Goal: Information Seeking & Learning: Learn about a topic

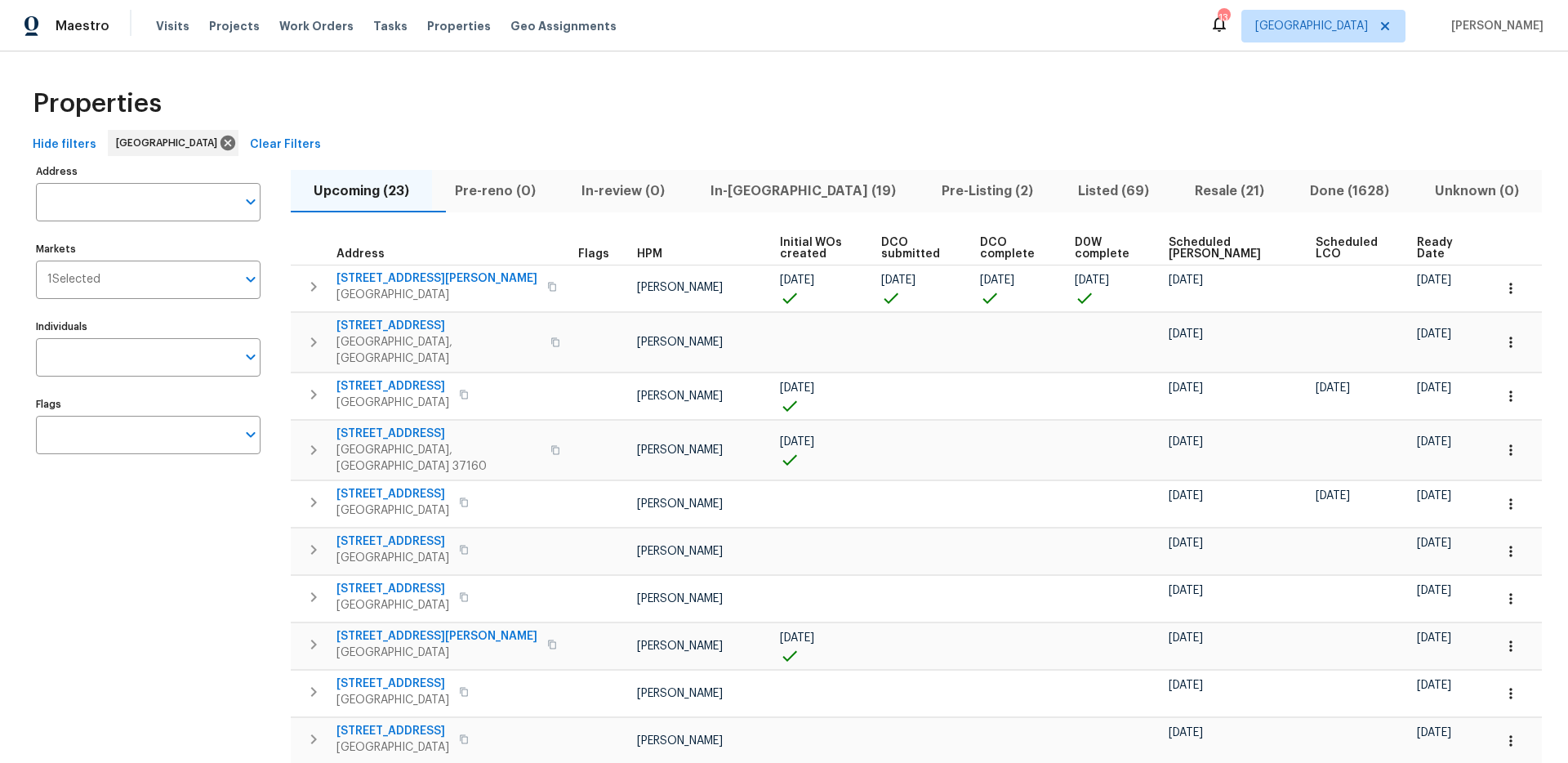
click at [1159, 243] on span "Ready Date" at bounding box center [1441, 248] width 48 height 23
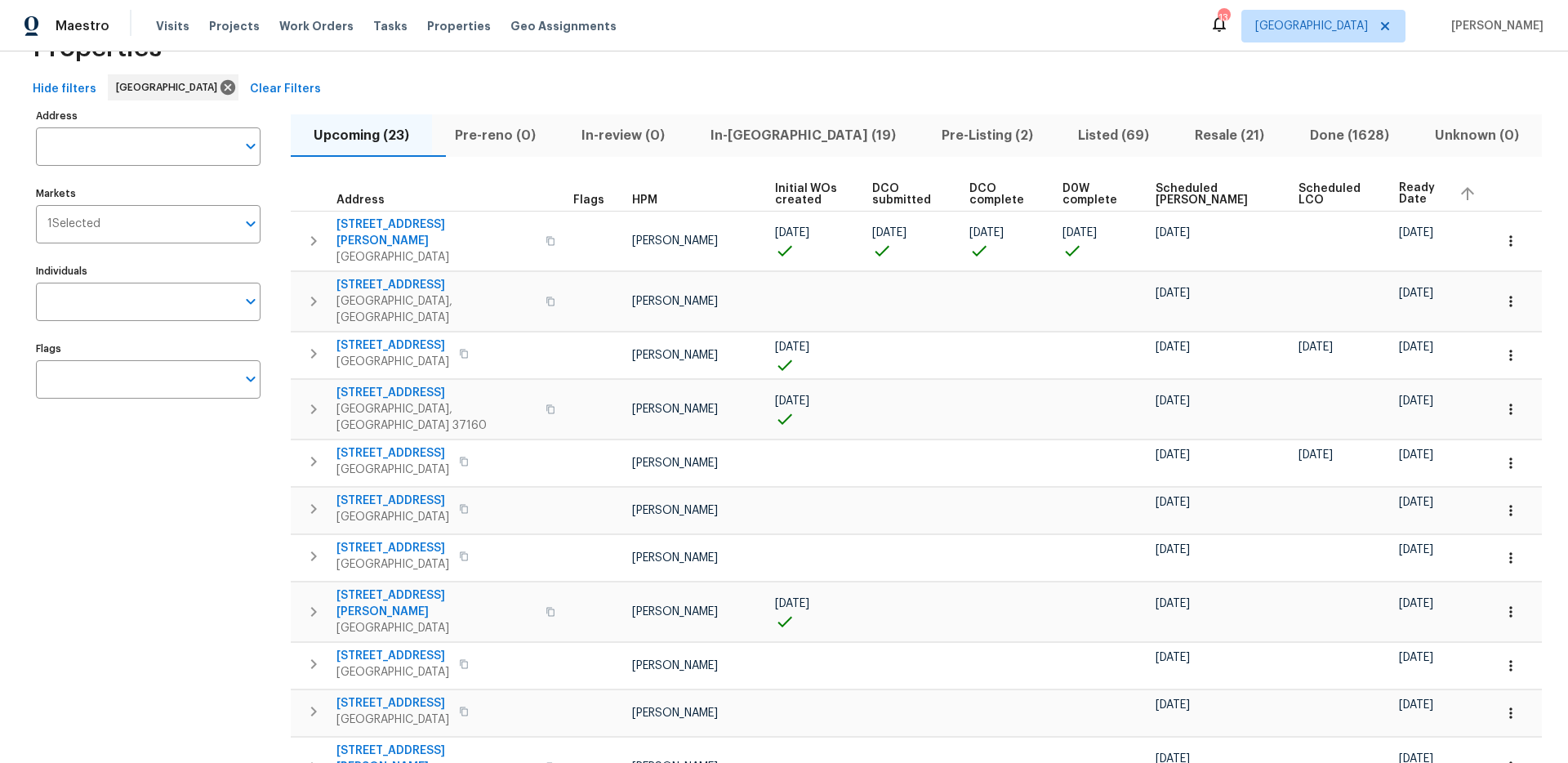
scroll to position [59, 0]
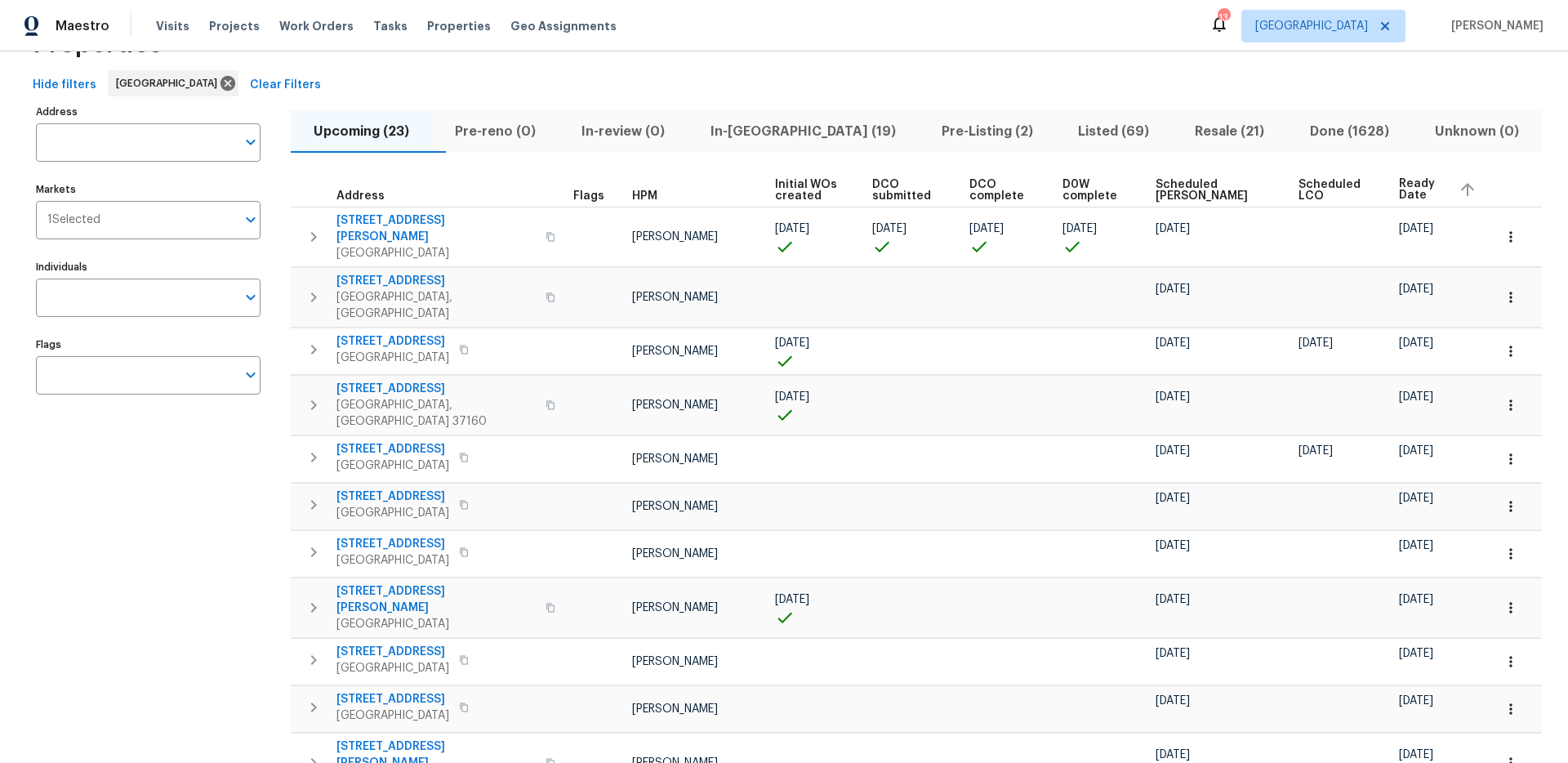
click at [889, 61] on div "Properties" at bounding box center [784, 43] width 1517 height 52
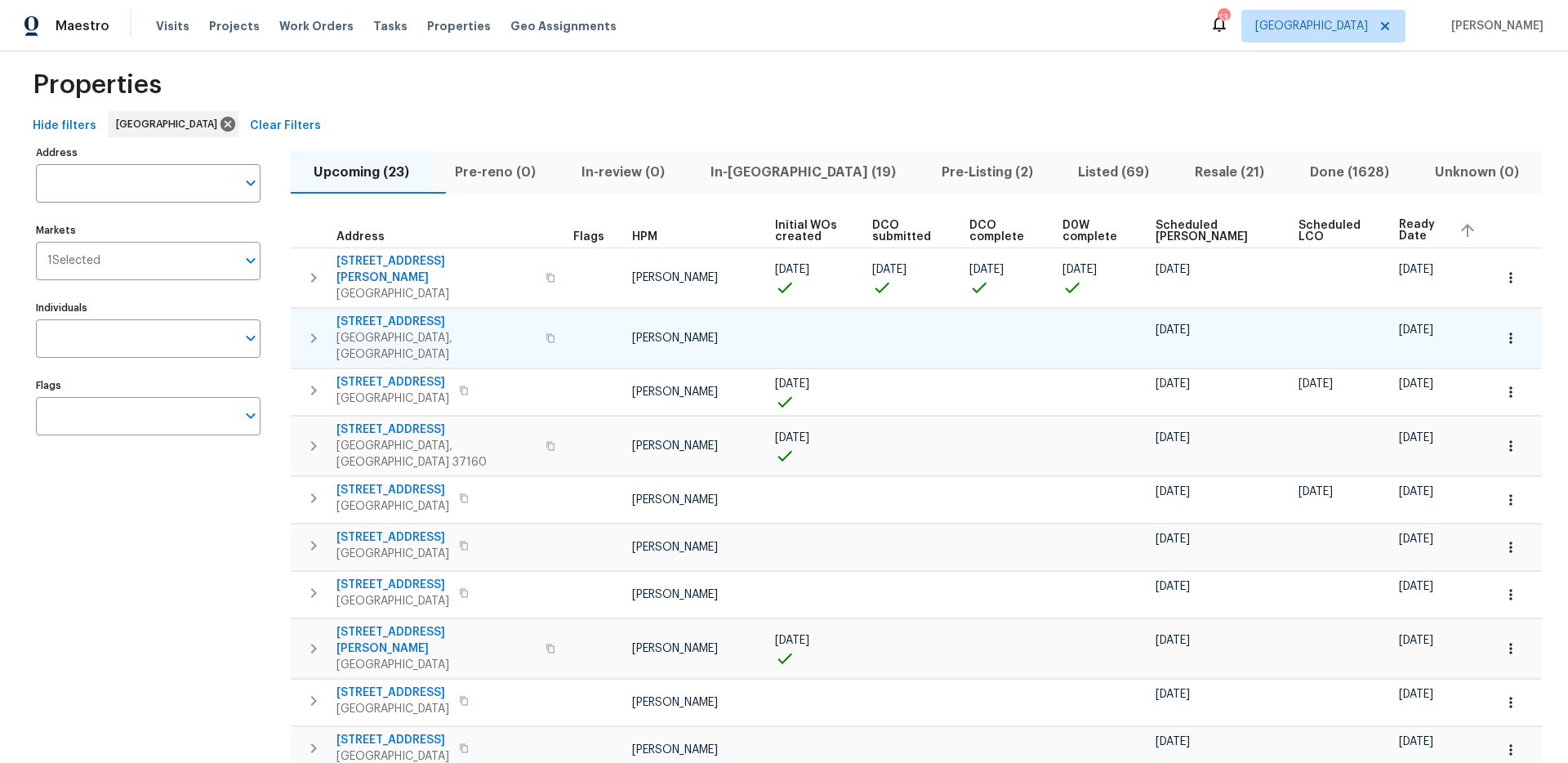
scroll to position [2, 0]
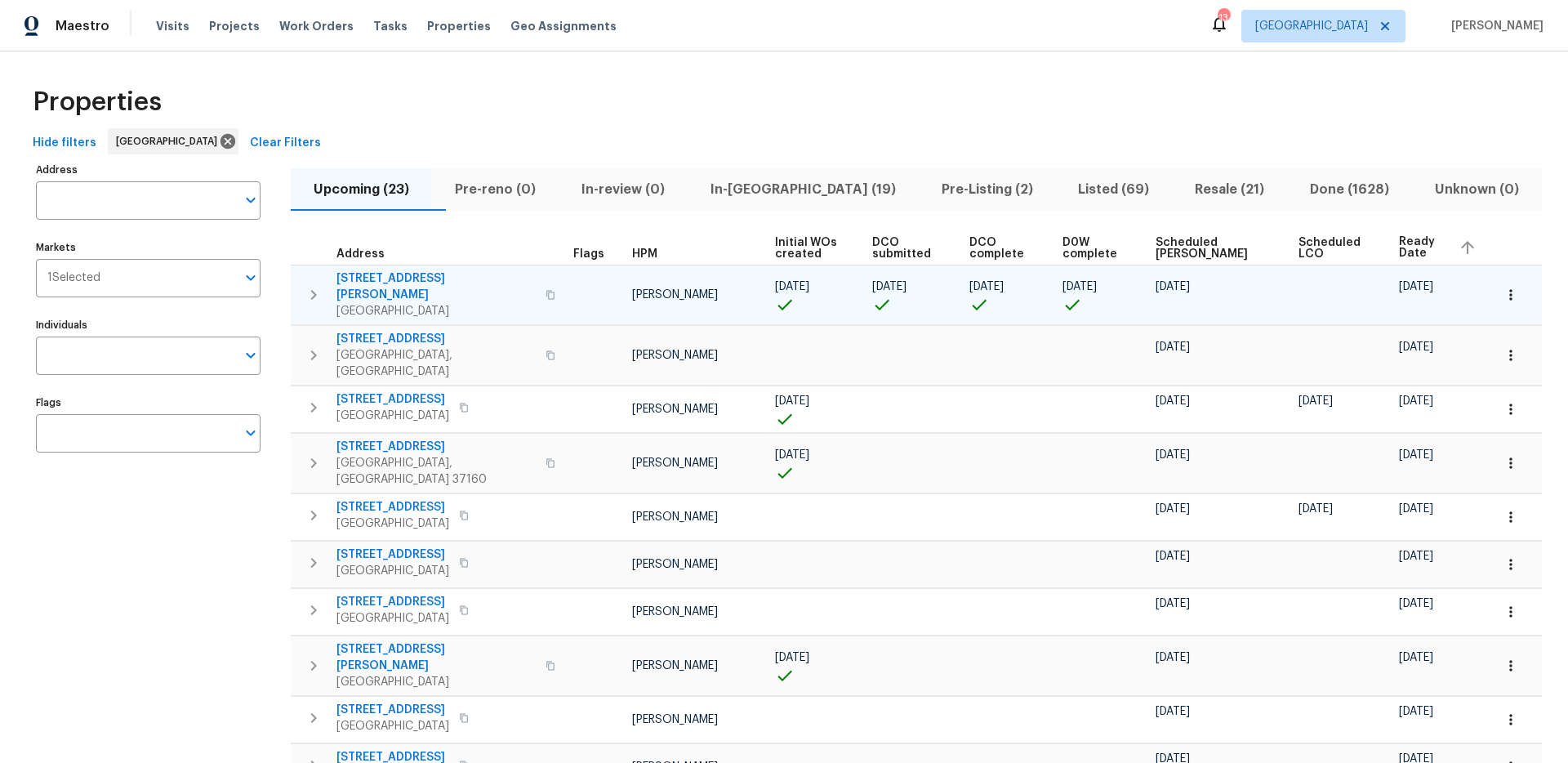
click at [313, 291] on icon "button" at bounding box center [314, 296] width 6 height 10
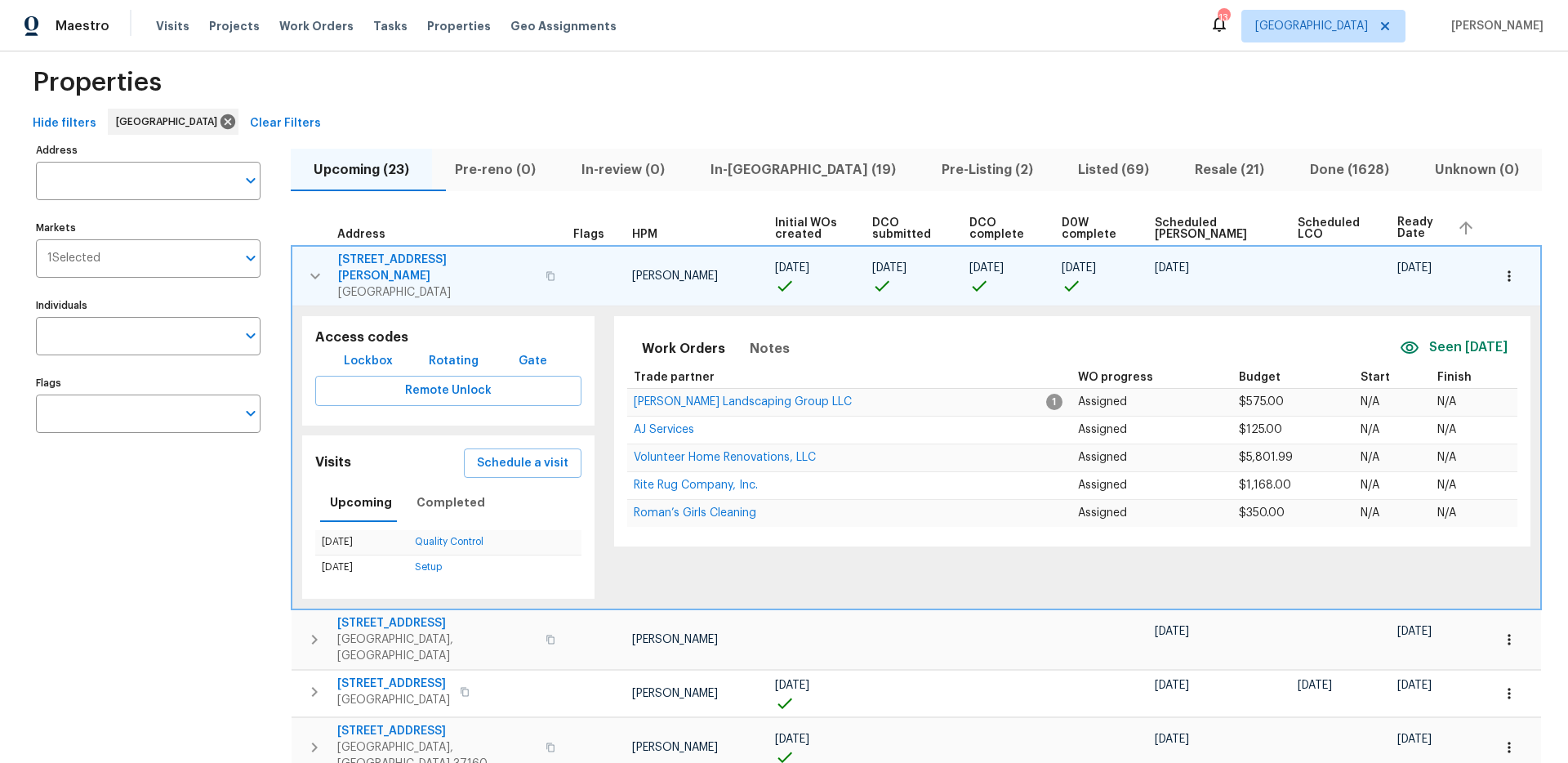
scroll to position [27, 0]
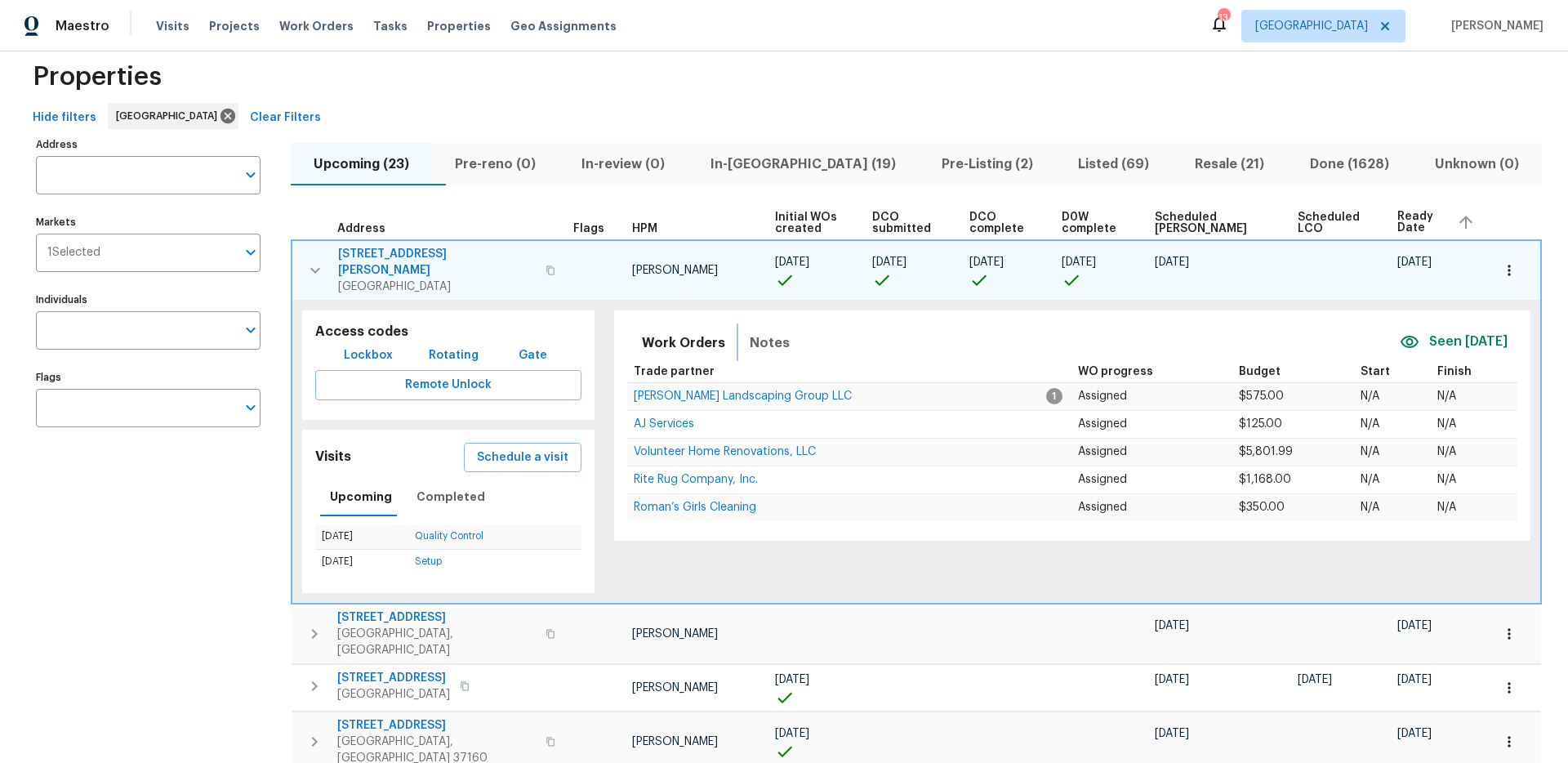
click at [784, 323] on button "Notes" at bounding box center [770, 343] width 59 height 40
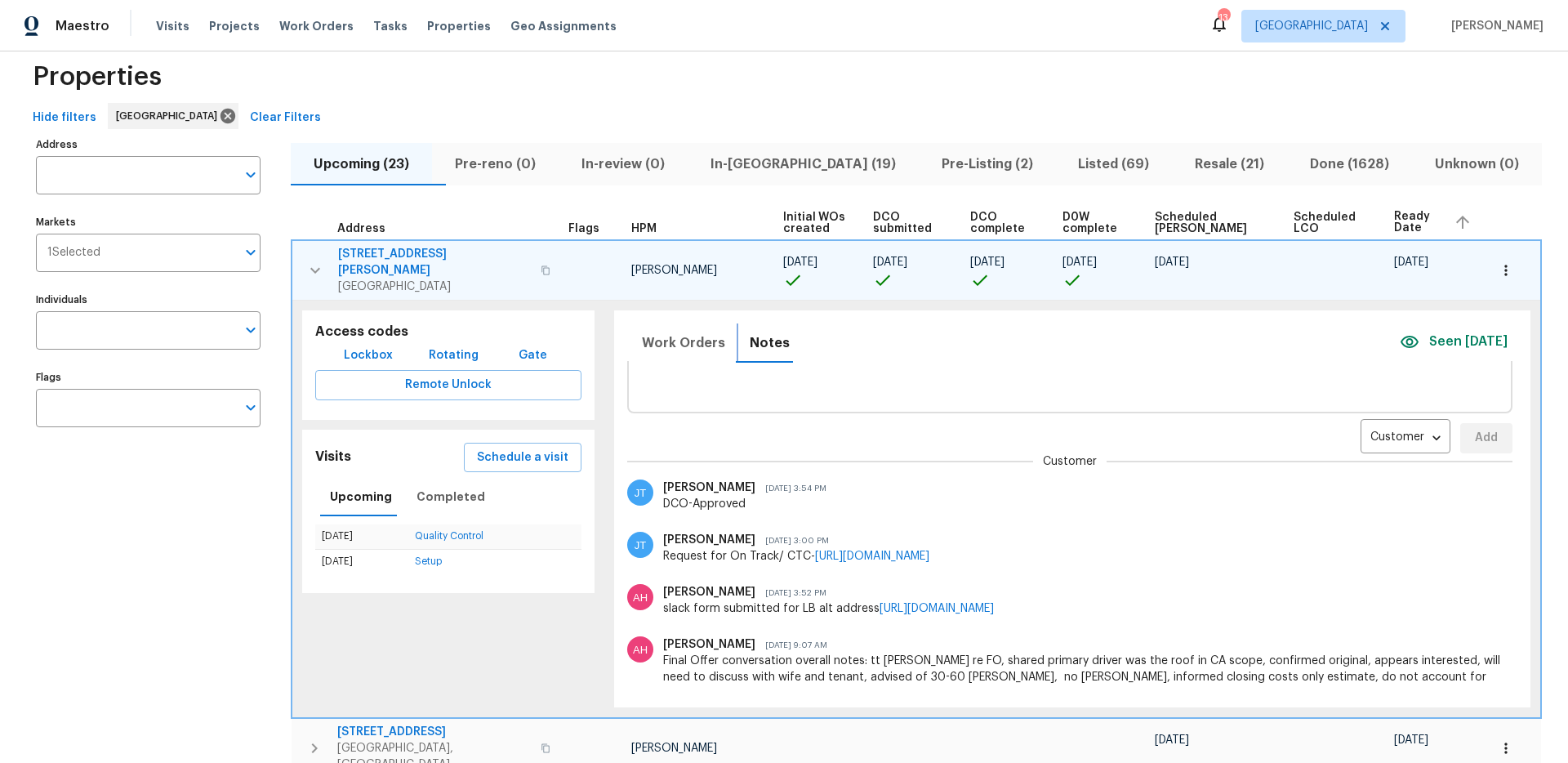
scroll to position [0, 0]
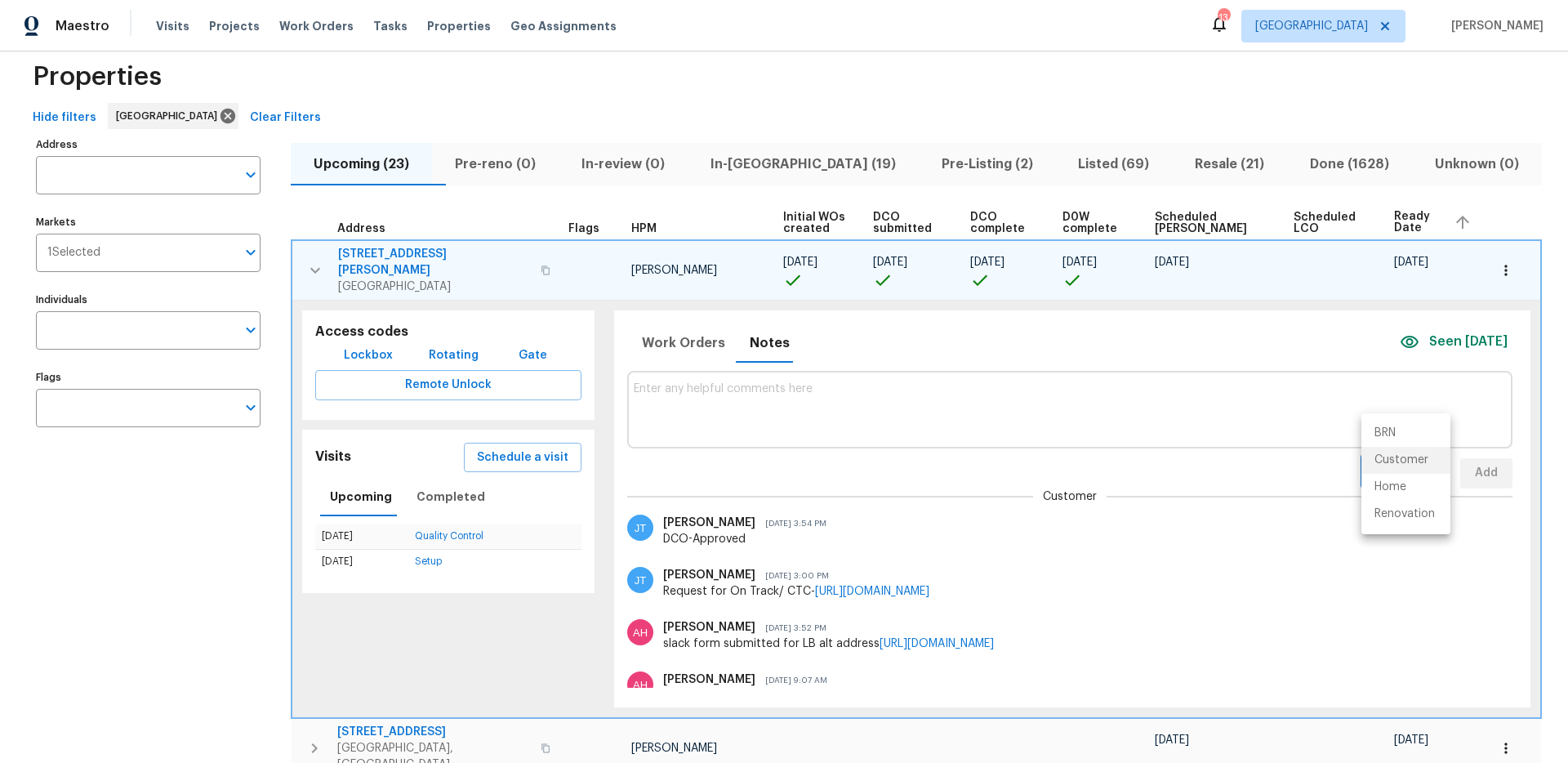
click at [1159, 463] on body "Maestro Visits Projects Work Orders Tasks Properties Geo Assignments 13 Nashvil…" at bounding box center [784, 382] width 1568 height 763
click at [1159, 509] on li "Renovation" at bounding box center [1406, 514] width 89 height 27
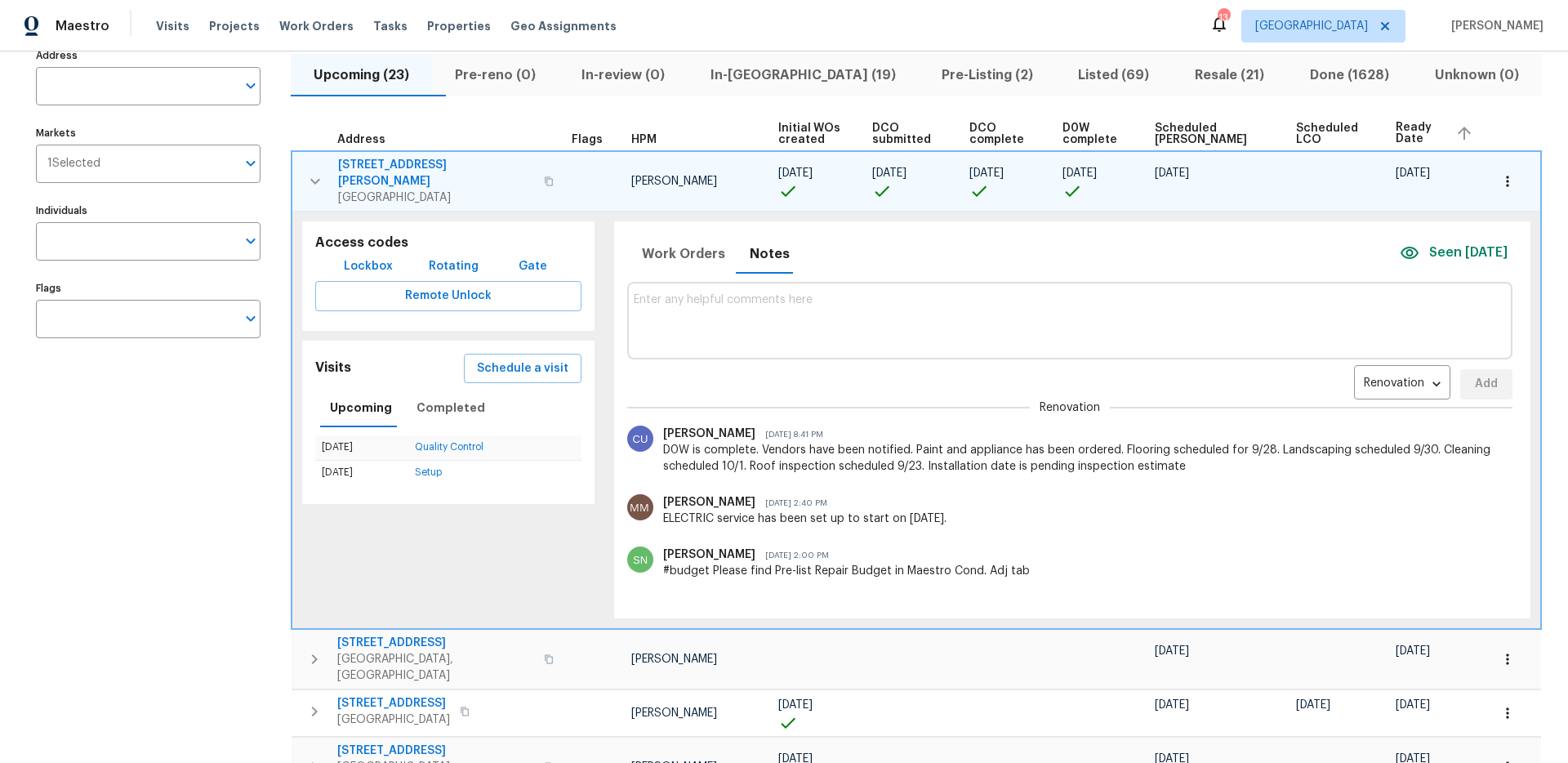
scroll to position [107, 0]
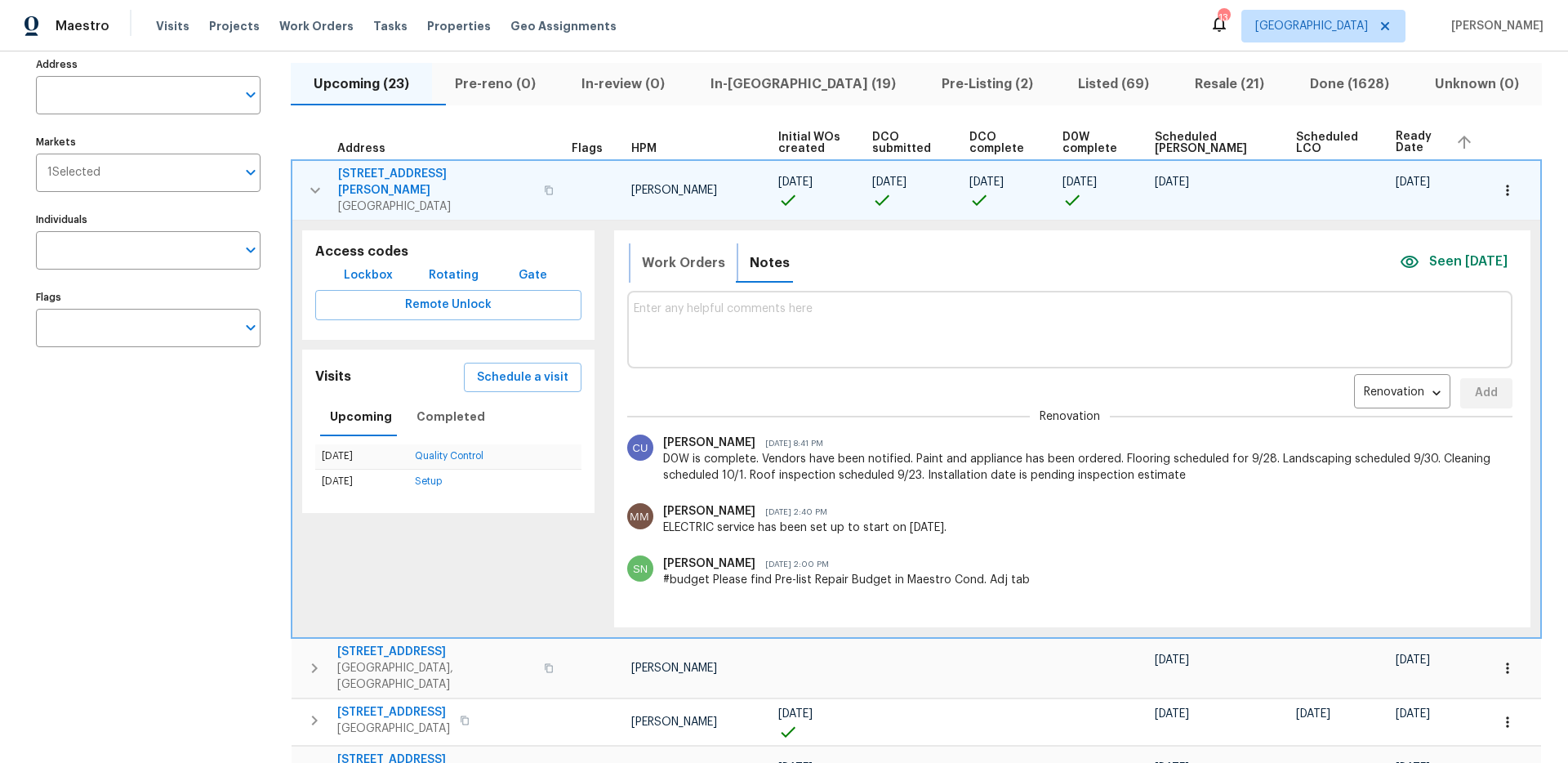
click at [696, 252] on span "Work Orders" at bounding box center [684, 263] width 83 height 23
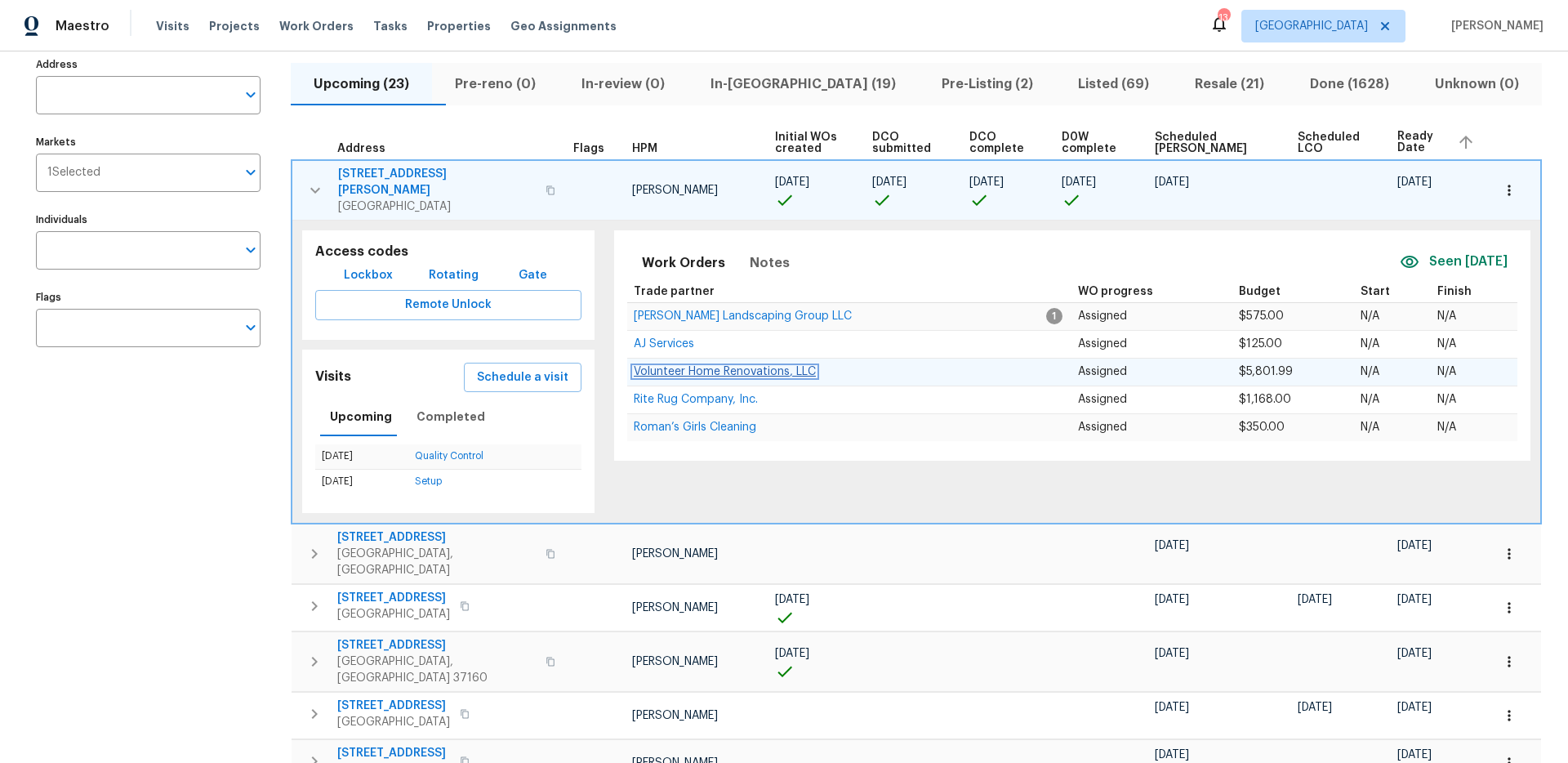
click at [716, 366] on span "Volunteer Home Renovations, LLC" at bounding box center [725, 372] width 182 height 12
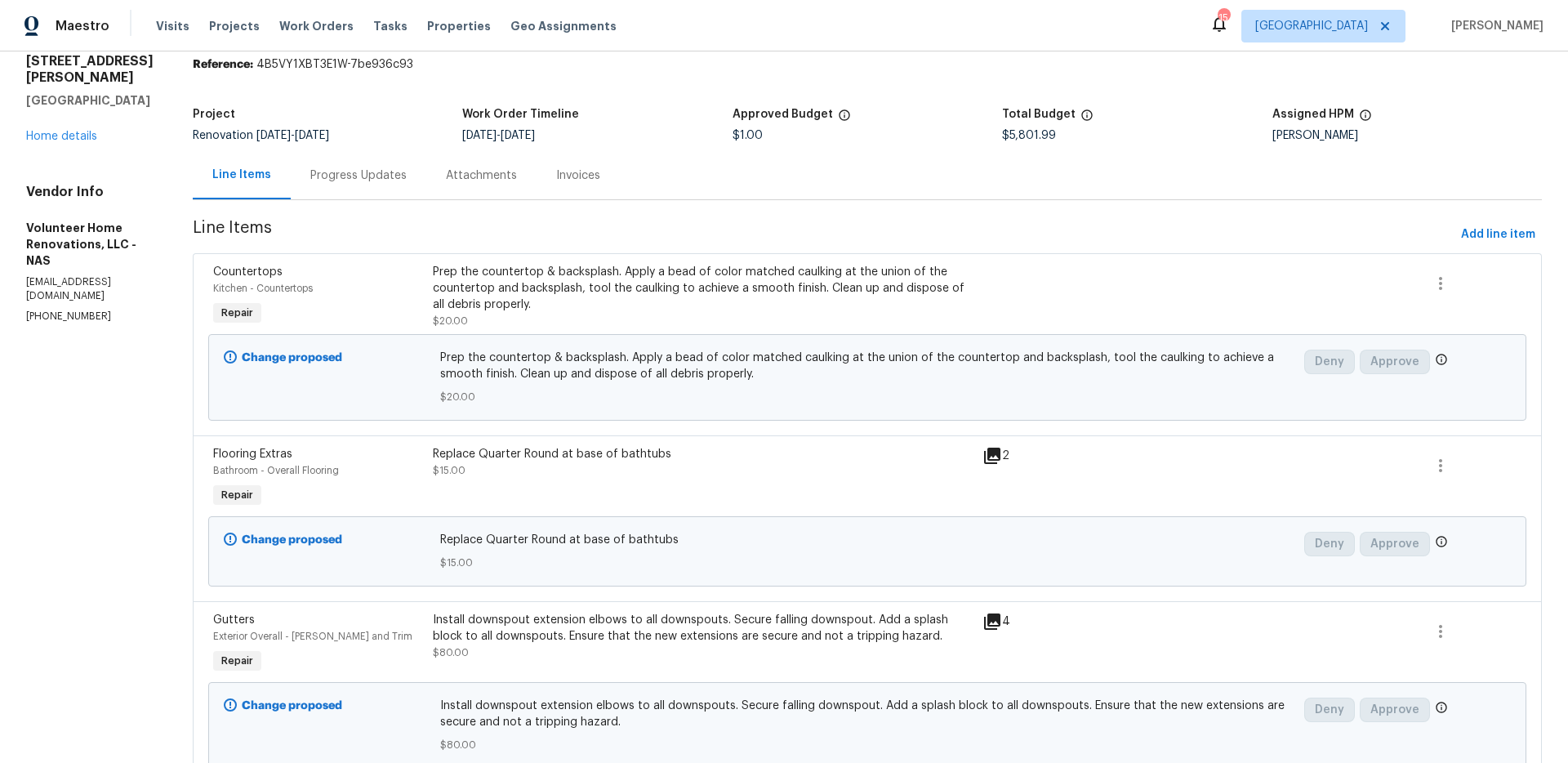
scroll to position [54, 0]
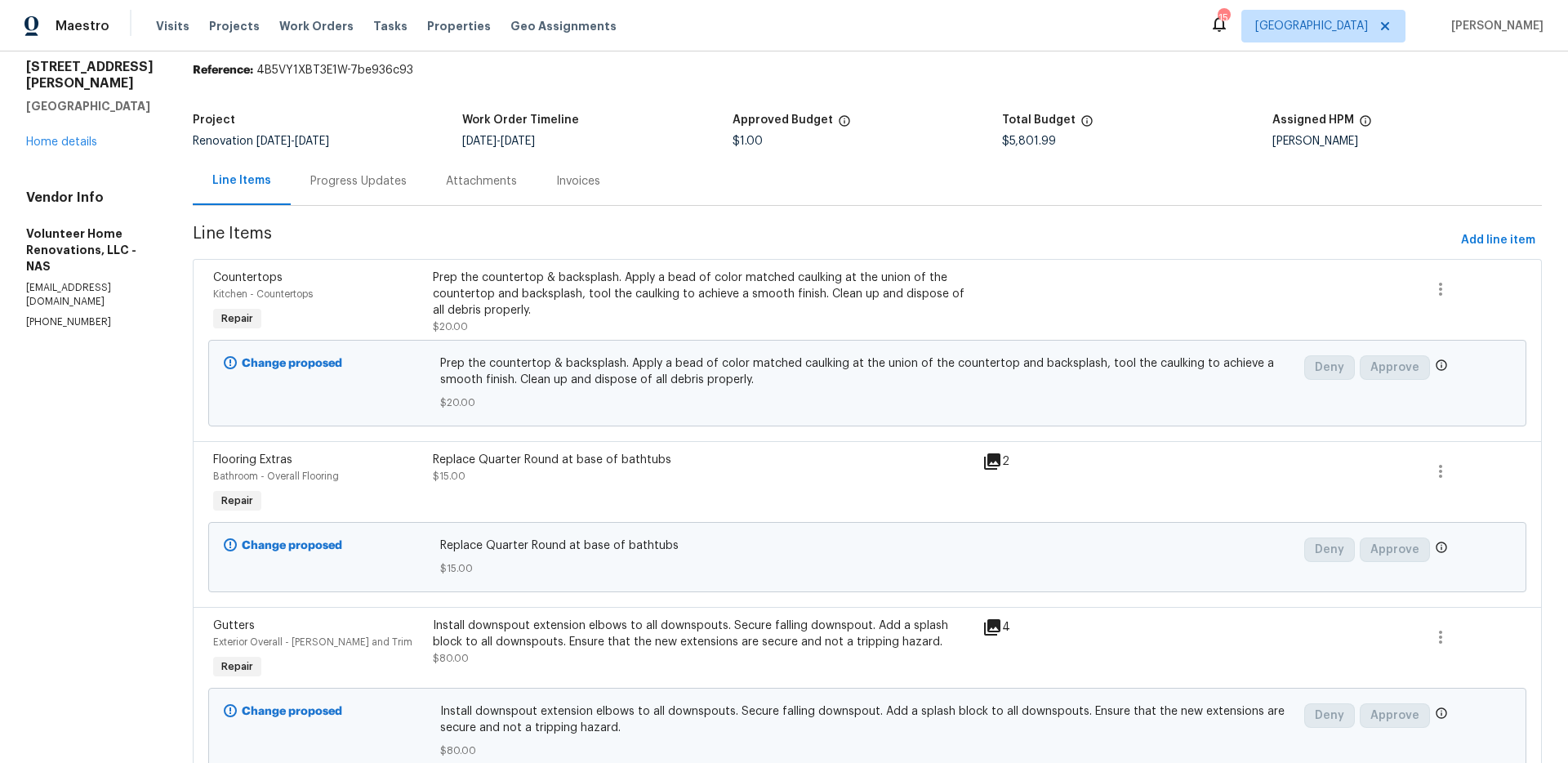
click at [69, 117] on div "[STREET_ADDRESS] Home details" at bounding box center [89, 105] width 127 height 92
click at [70, 136] on link "Home details" at bounding box center [61, 142] width 71 height 12
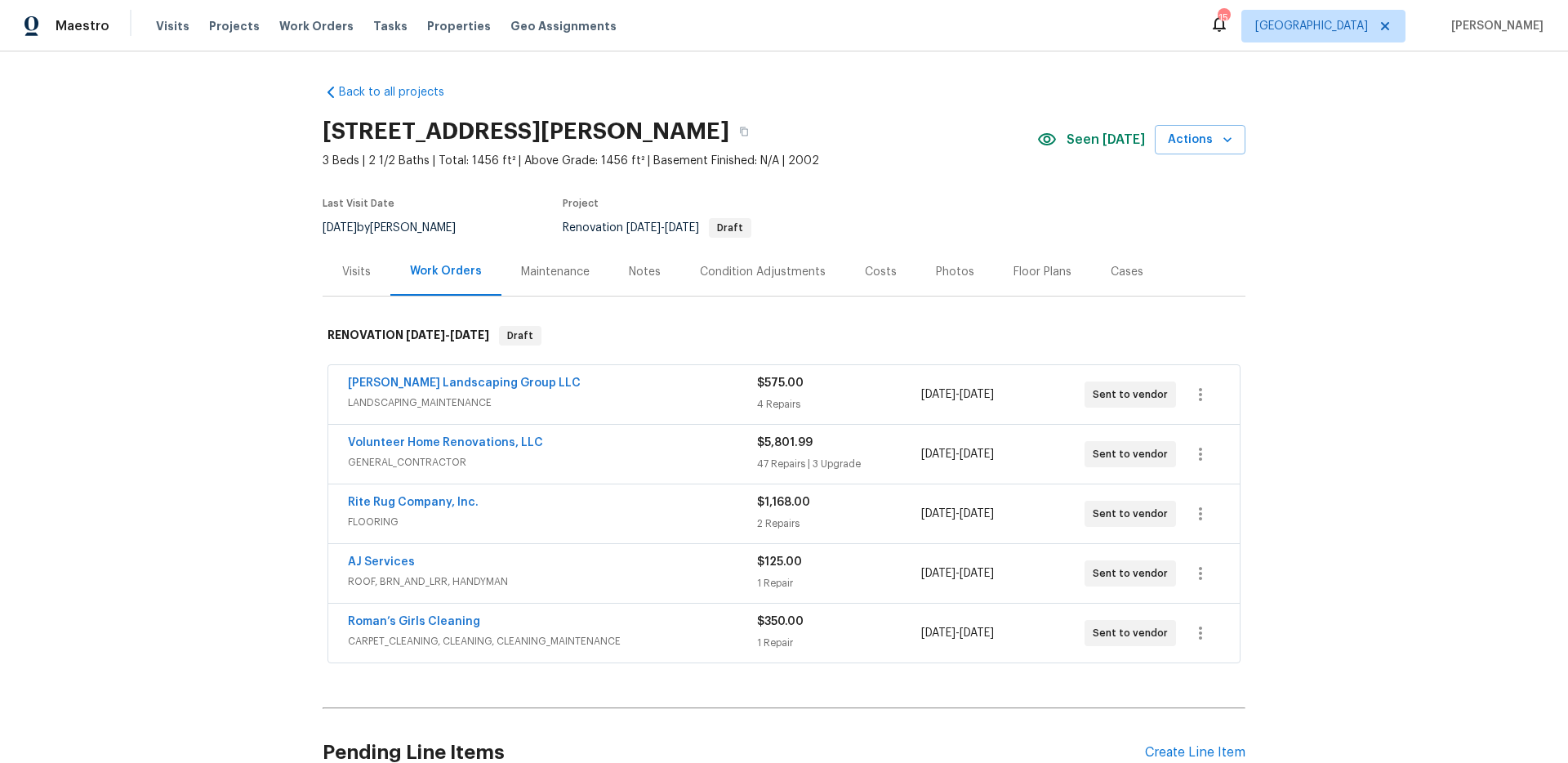
click at [892, 272] on div "Costs" at bounding box center [881, 272] width 71 height 48
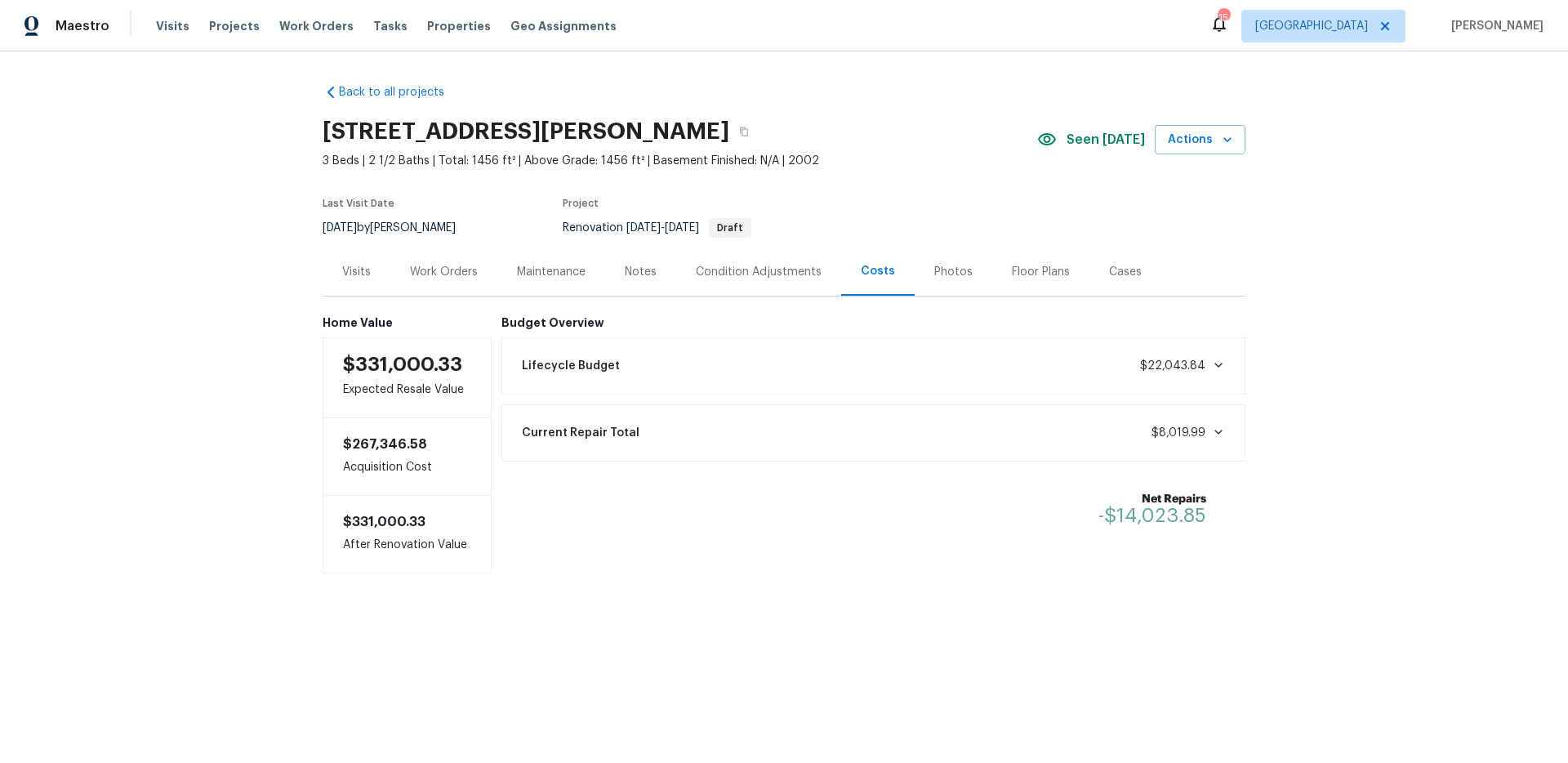
click at [647, 270] on div "Notes" at bounding box center [640, 272] width 32 height 17
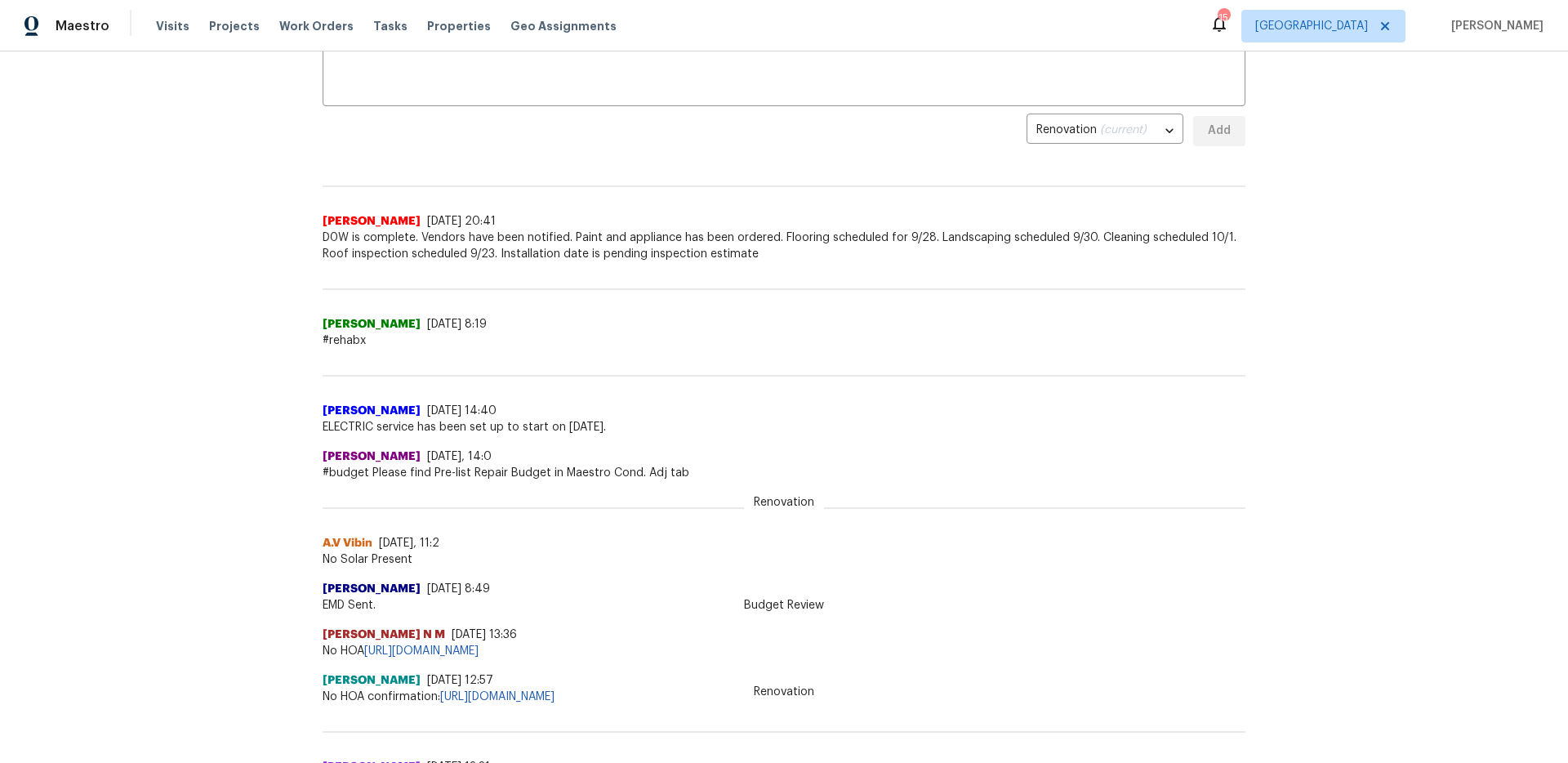
scroll to position [312, 0]
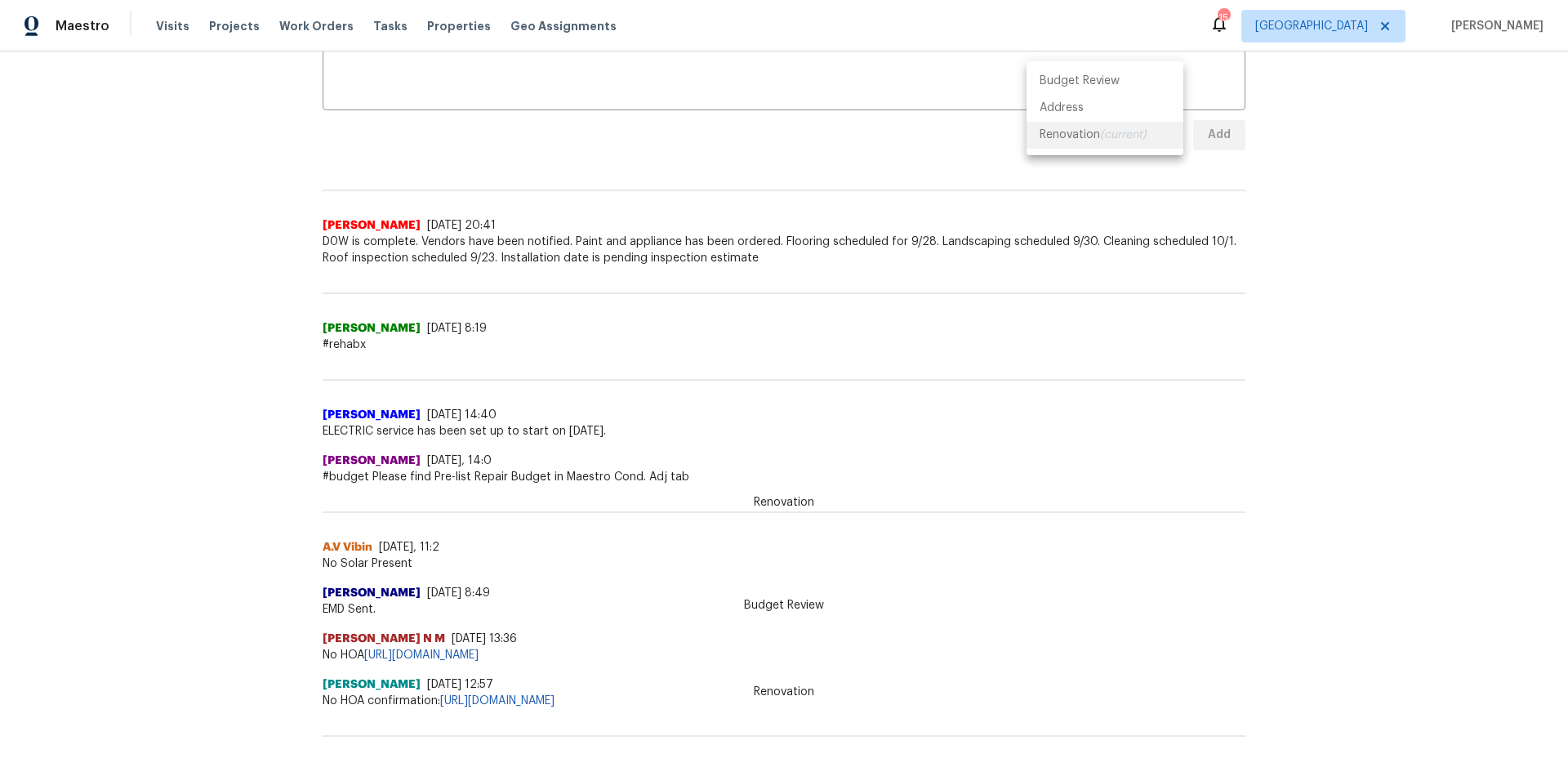
click at [1159, 121] on body "Maestro Visits Projects Work Orders Tasks Properties Geo Assignments 15 [GEOGRA…" at bounding box center [784, 382] width 1568 height 763
click at [1126, 274] on div at bounding box center [784, 382] width 1568 height 763
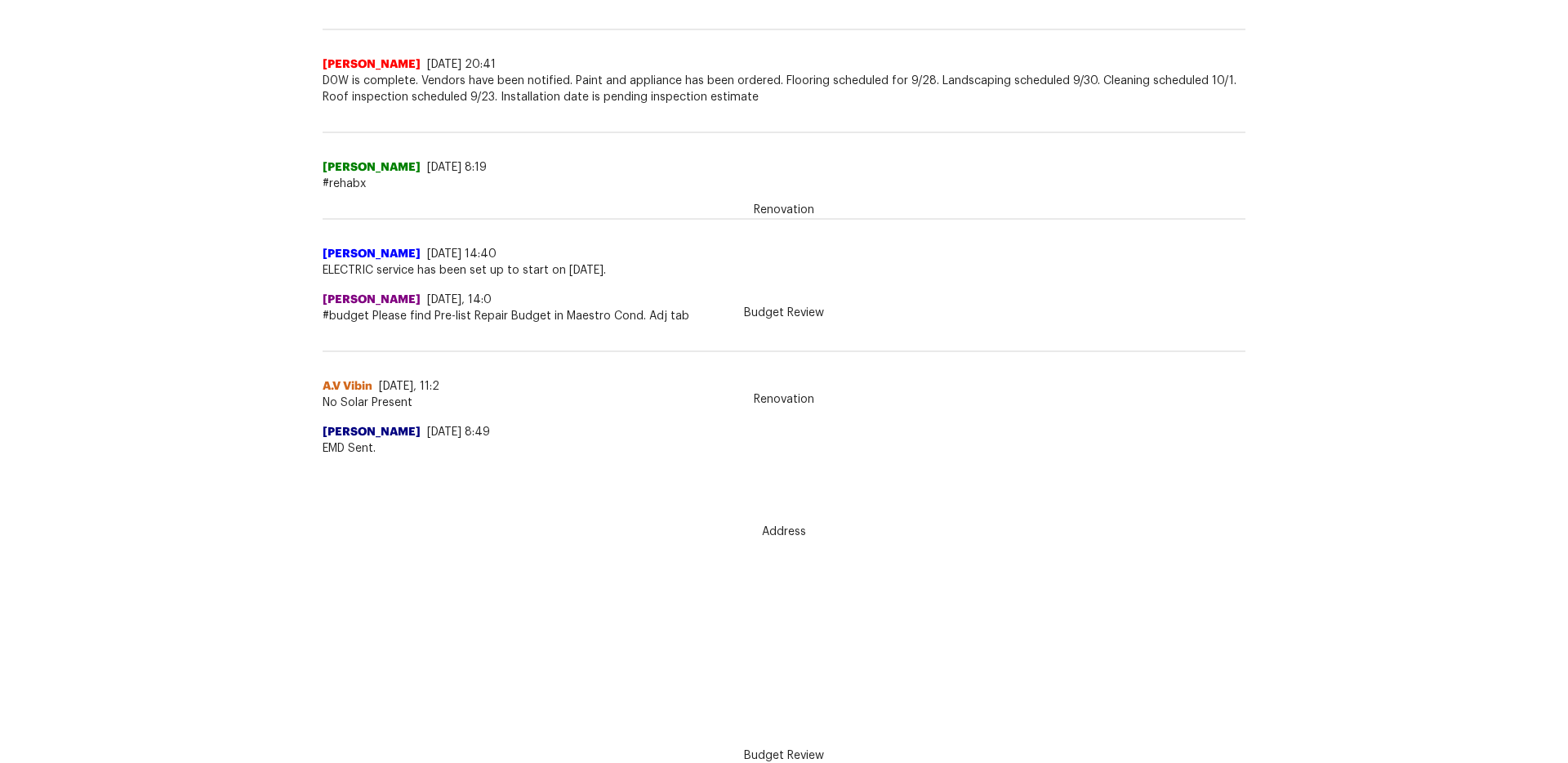
scroll to position [248, 0]
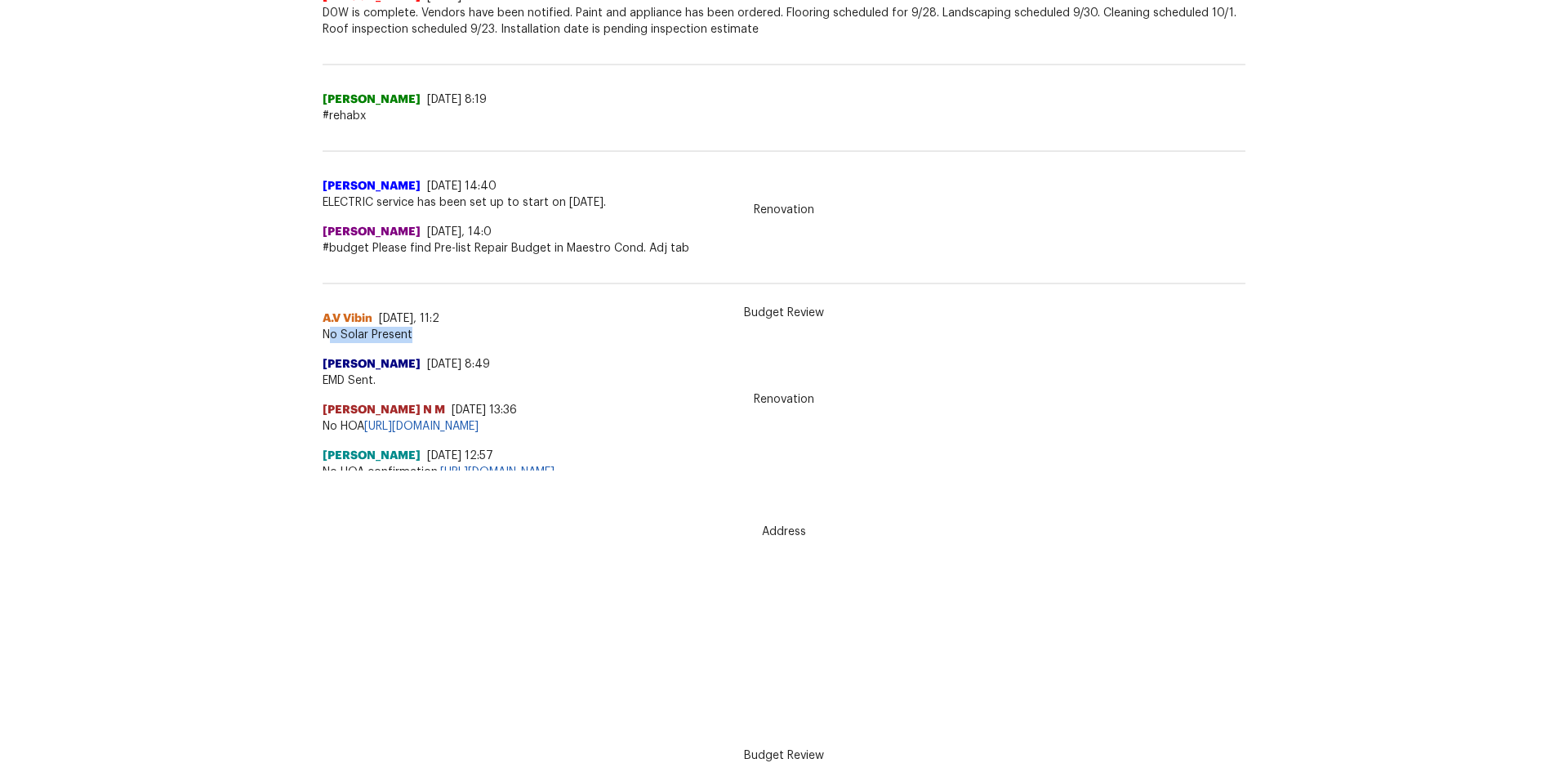
drag, startPoint x: 331, startPoint y: 337, endPoint x: 503, endPoint y: 335, distance: 172.0
click at [505, 335] on span "No Solar Present" at bounding box center [784, 335] width 923 height 17
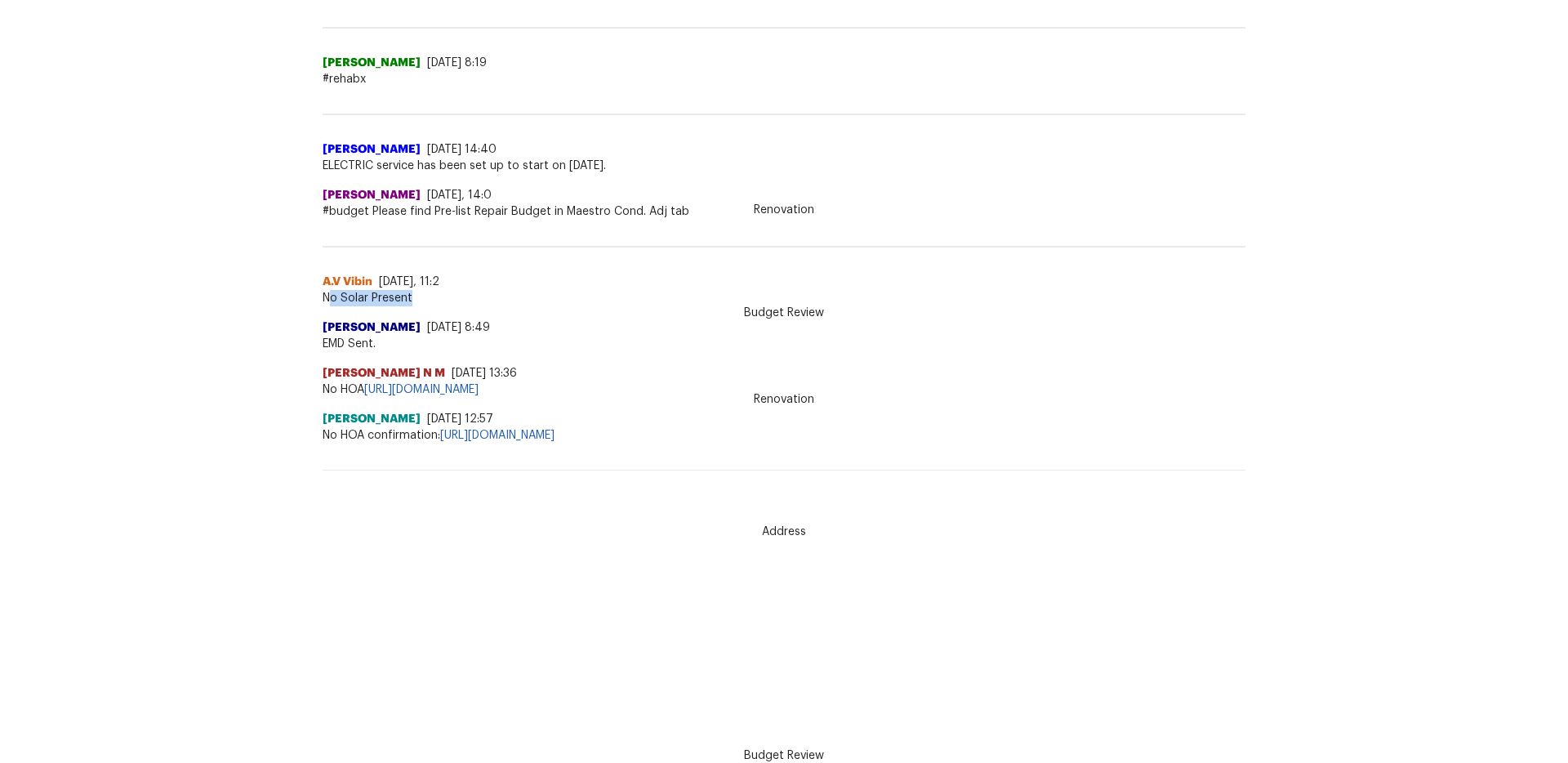
scroll to position [295, 0]
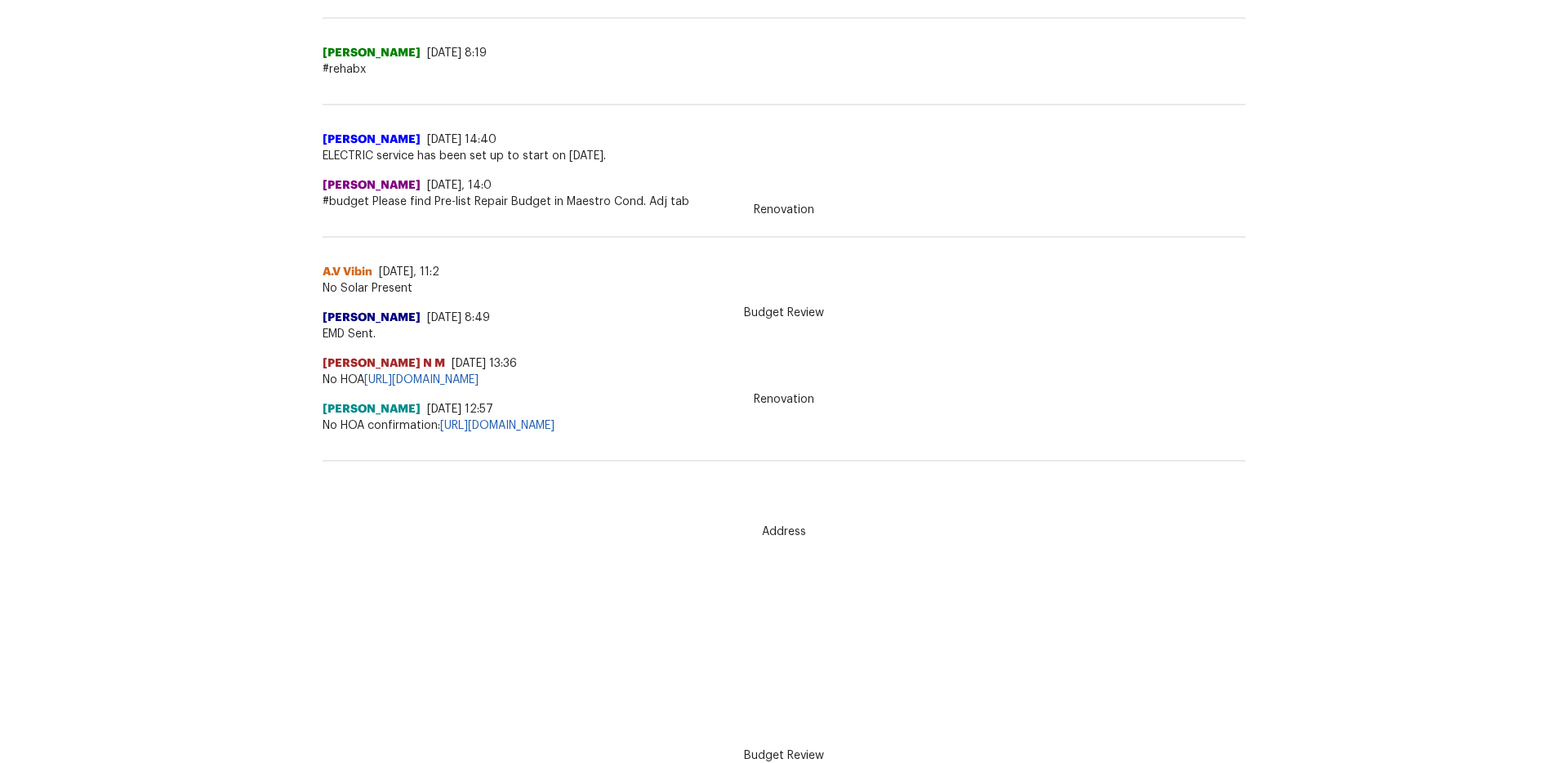
drag, startPoint x: 305, startPoint y: 390, endPoint x: 371, endPoint y: 390, distance: 66.0
click at [371, 390] on div "Back to all projects [STREET_ADDRESS][PERSON_NAME] 3 Beds | 2 1/2 Baths | Total…" at bounding box center [784, 115] width 1568 height 712
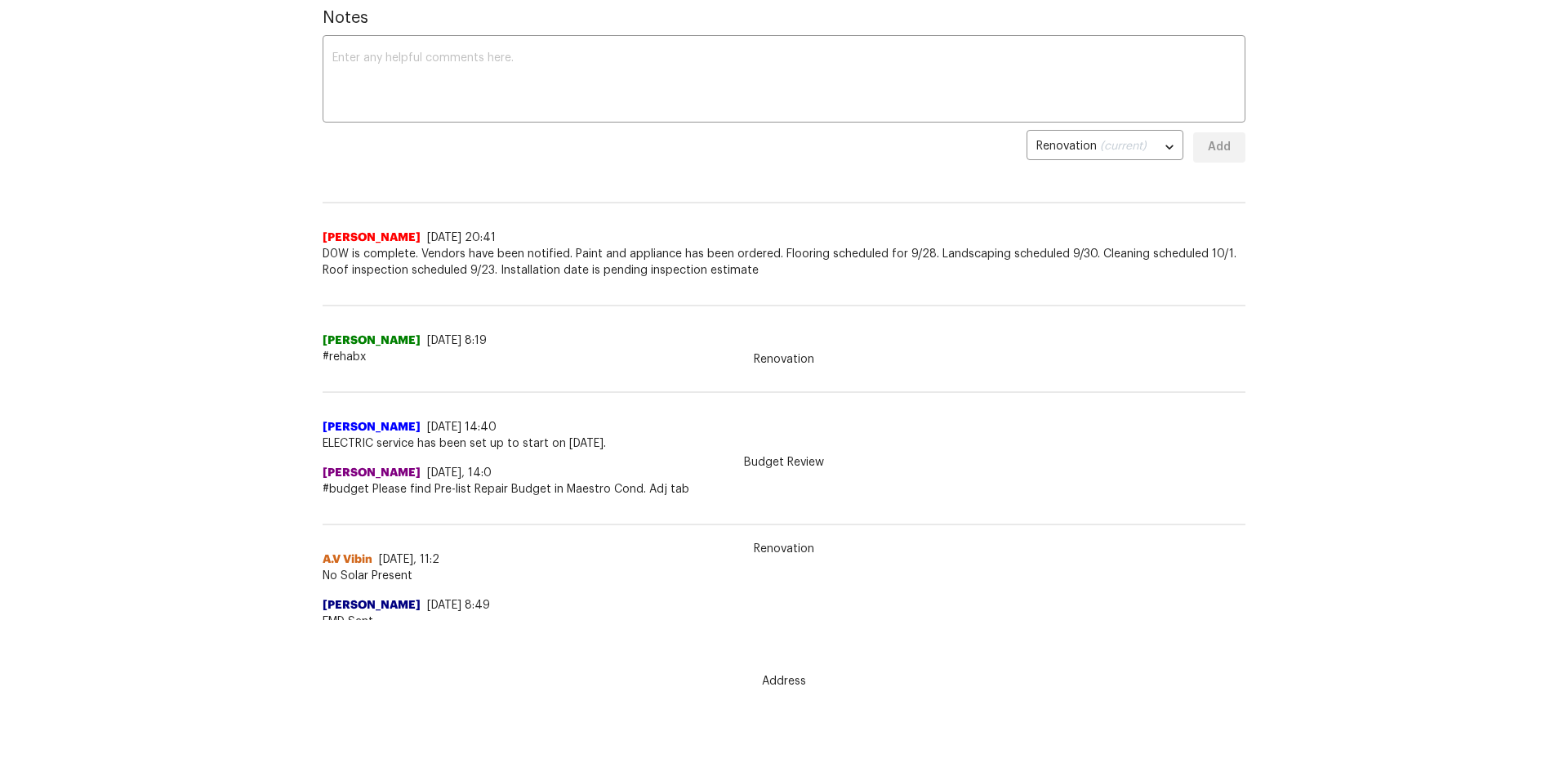
scroll to position [153, 0]
click at [383, 348] on span "[PERSON_NAME]" at bounding box center [371, 344] width 98 height 17
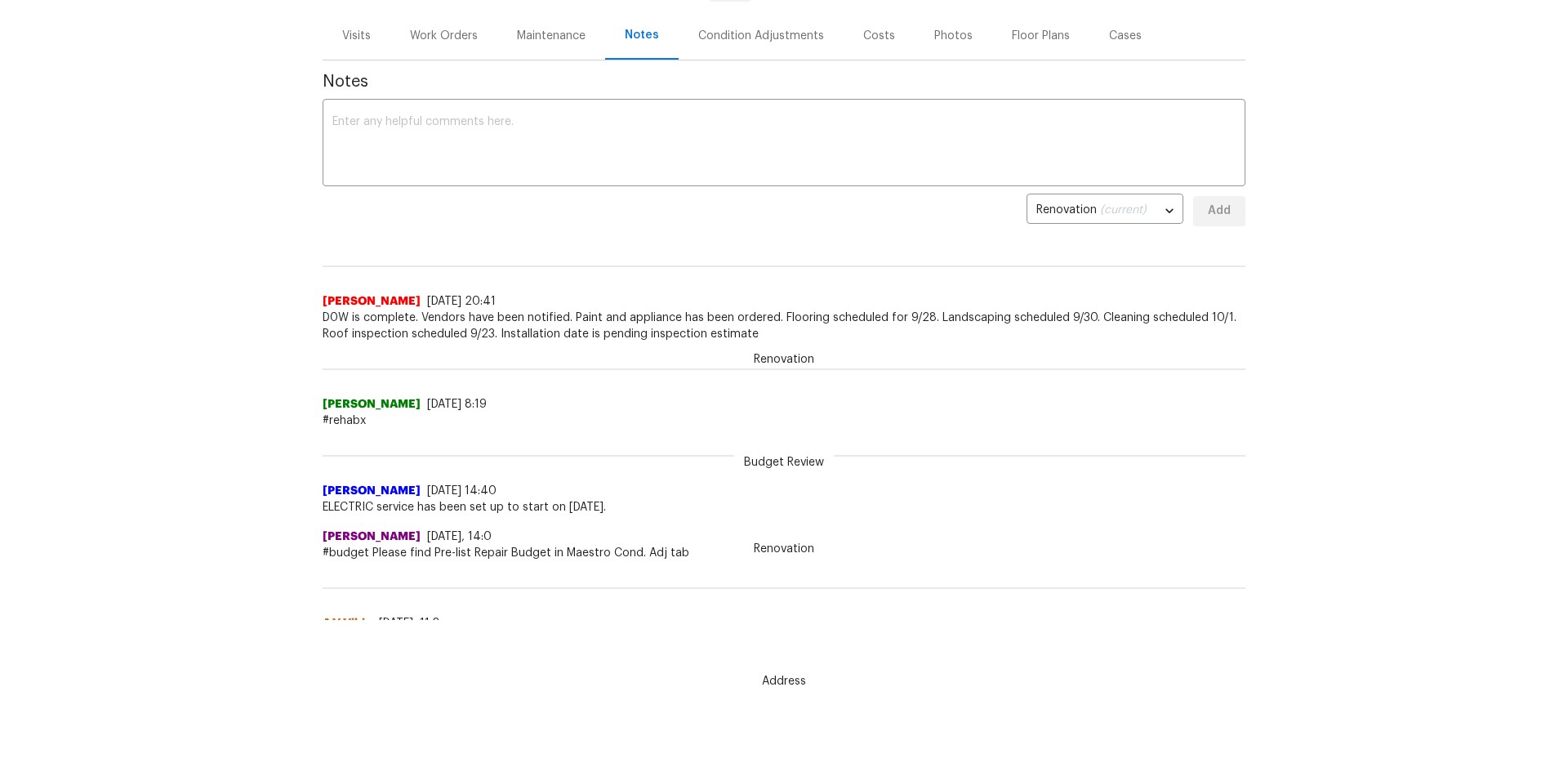
scroll to position [0, 0]
